Goal: Connect with others: Connect with others

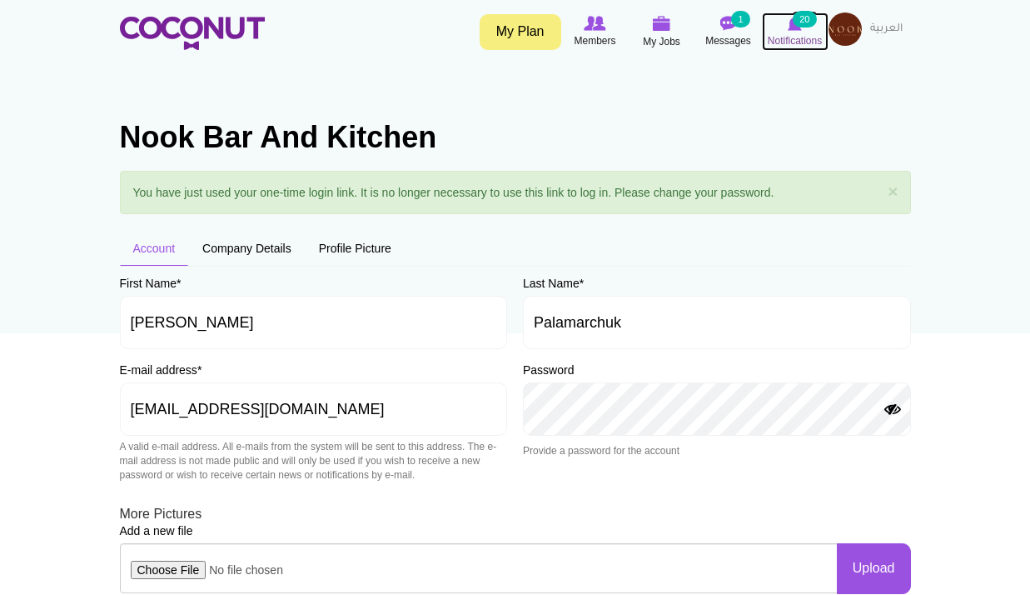
click at [802, 42] on span "Notifications" at bounding box center [795, 40] width 54 height 17
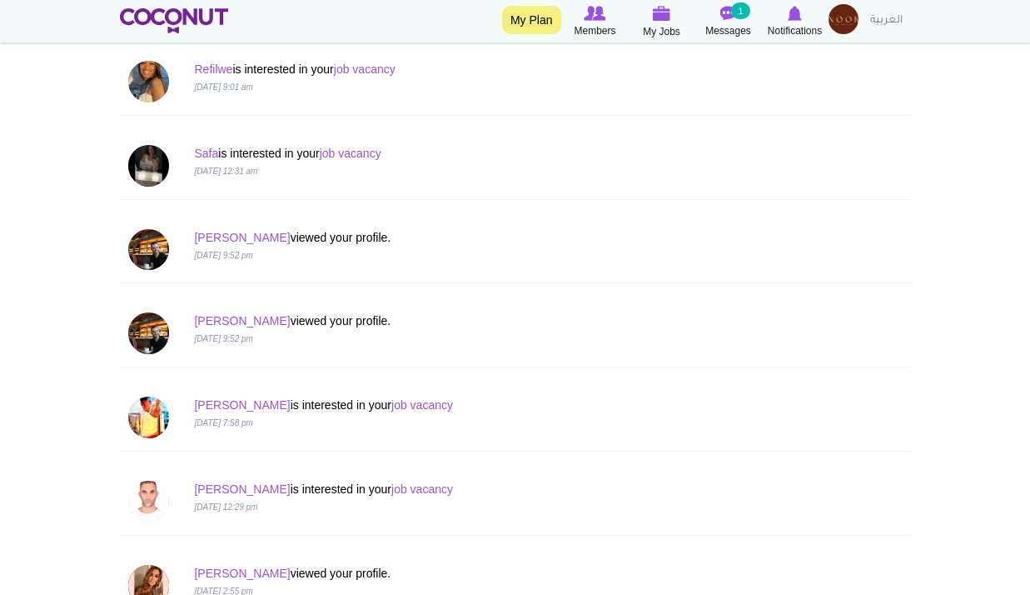
scroll to position [1362, 0]
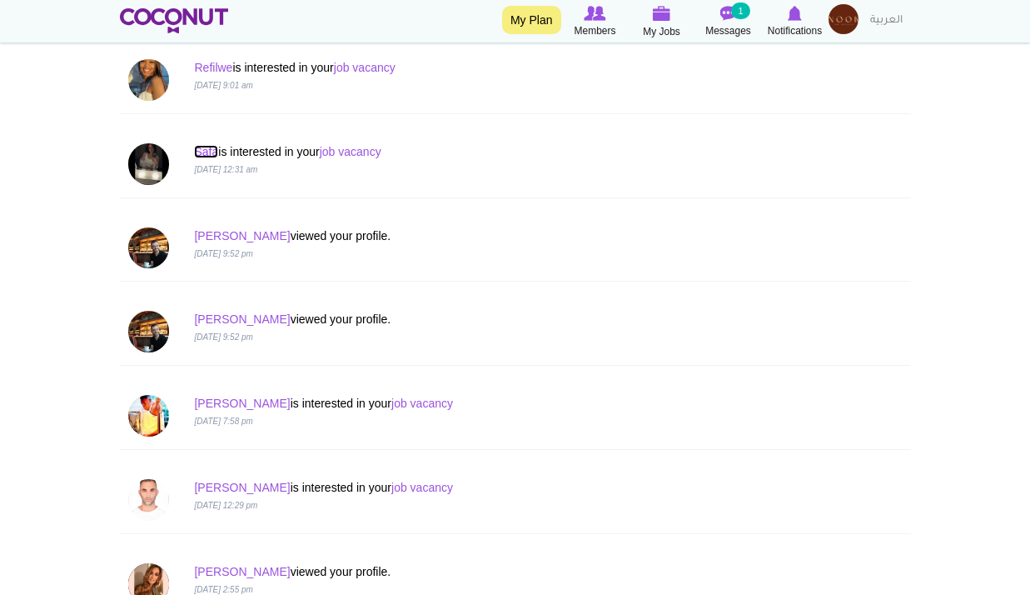
click at [205, 148] on link "Safa" at bounding box center [206, 151] width 24 height 13
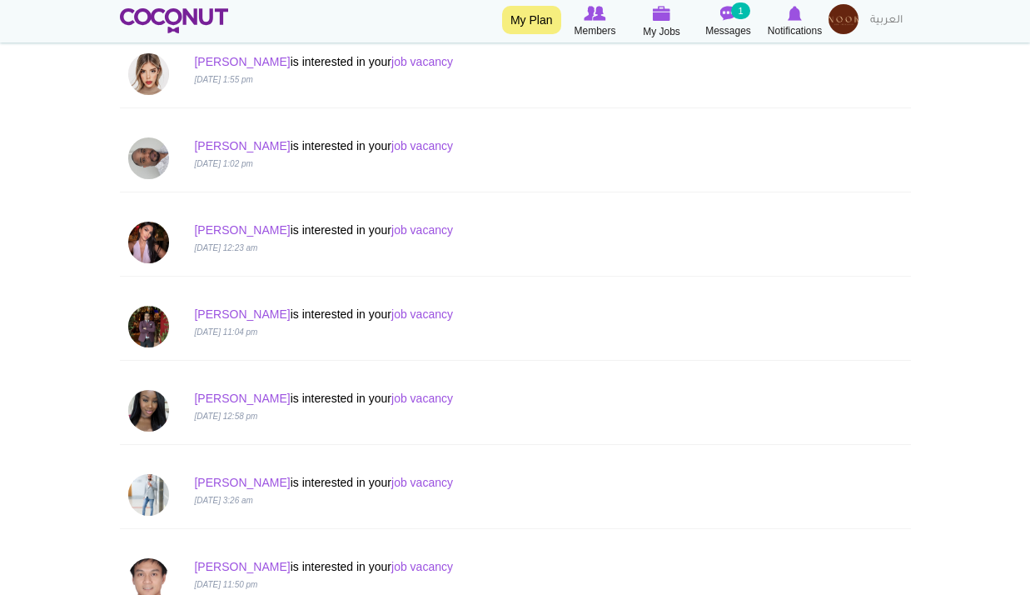
scroll to position [570, 0]
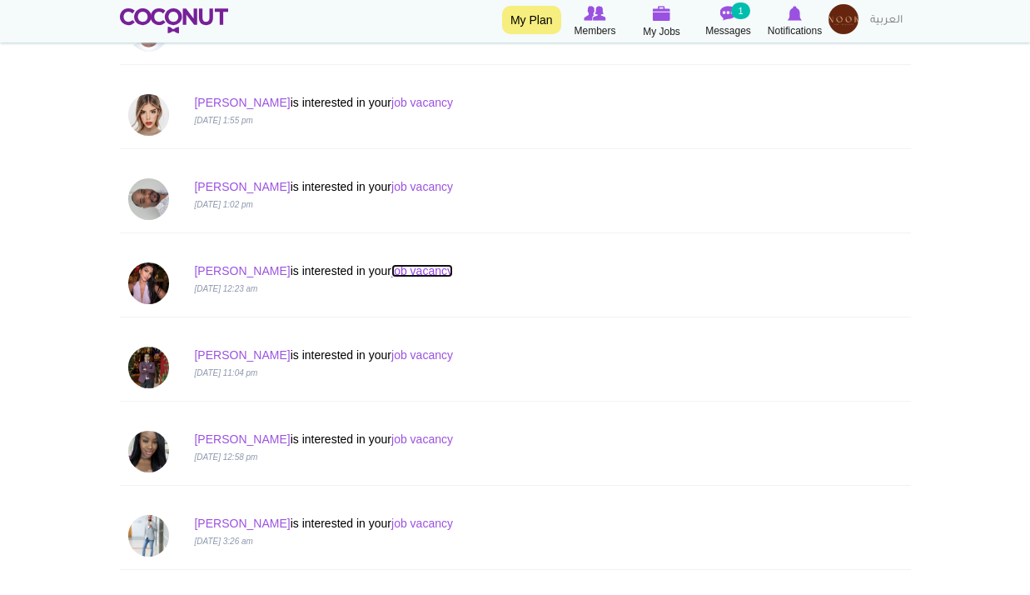
click at [391, 273] on link "job vacancy" at bounding box center [422, 270] width 62 height 13
click at [206, 271] on link "[PERSON_NAME]" at bounding box center [242, 270] width 96 height 13
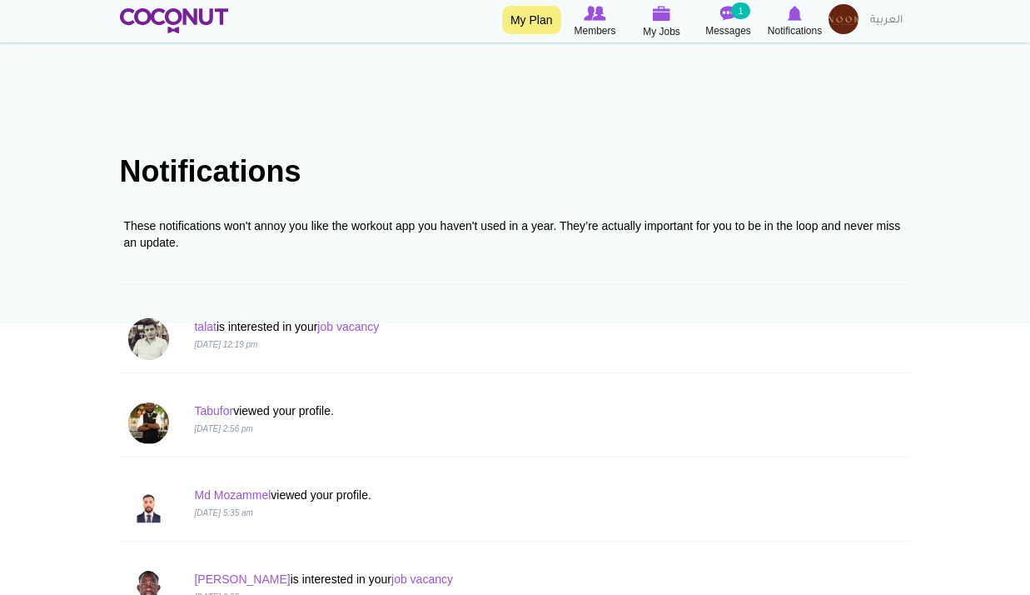
scroll to position [9, 0]
